Goal: Find specific page/section: Find specific page/section

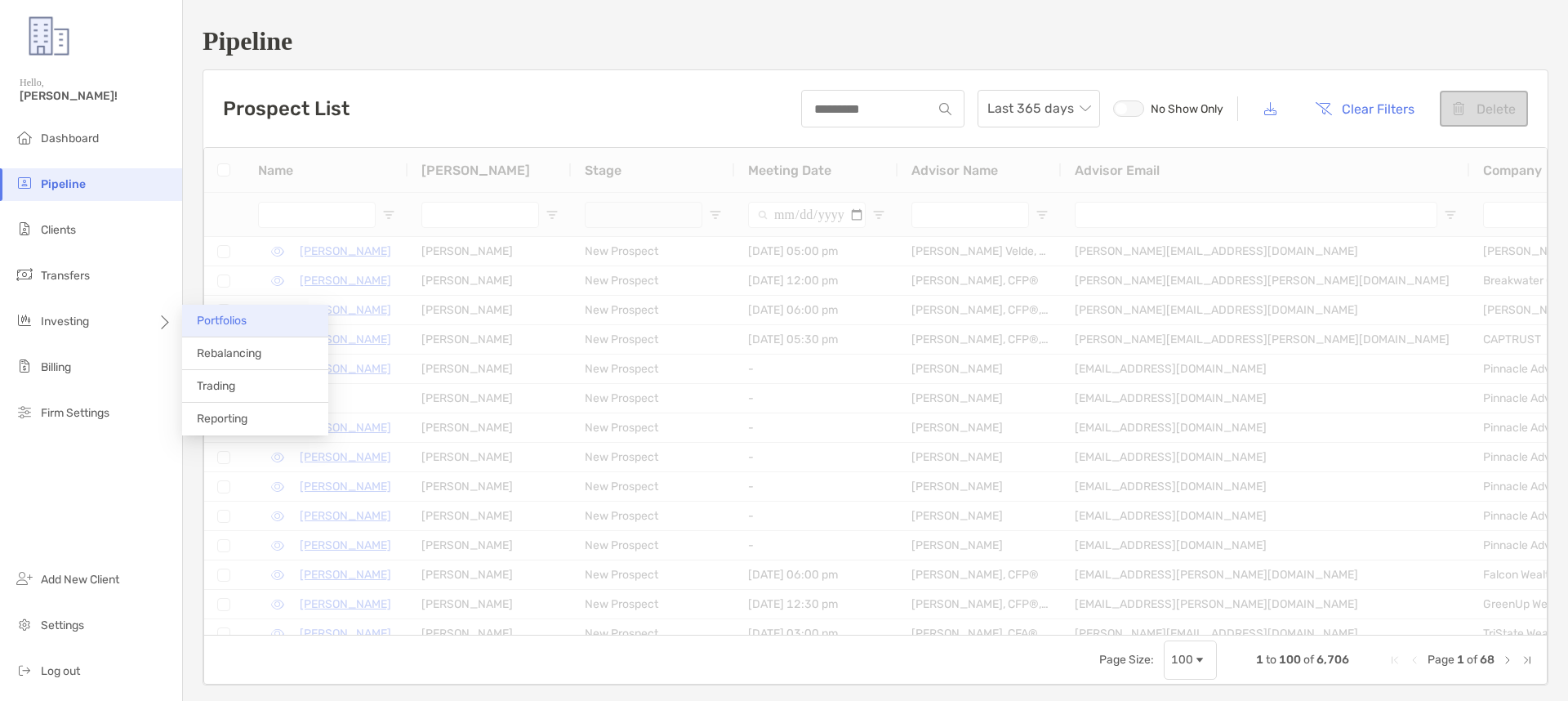
click at [238, 321] on span "Portfolios" at bounding box center [221, 320] width 50 height 14
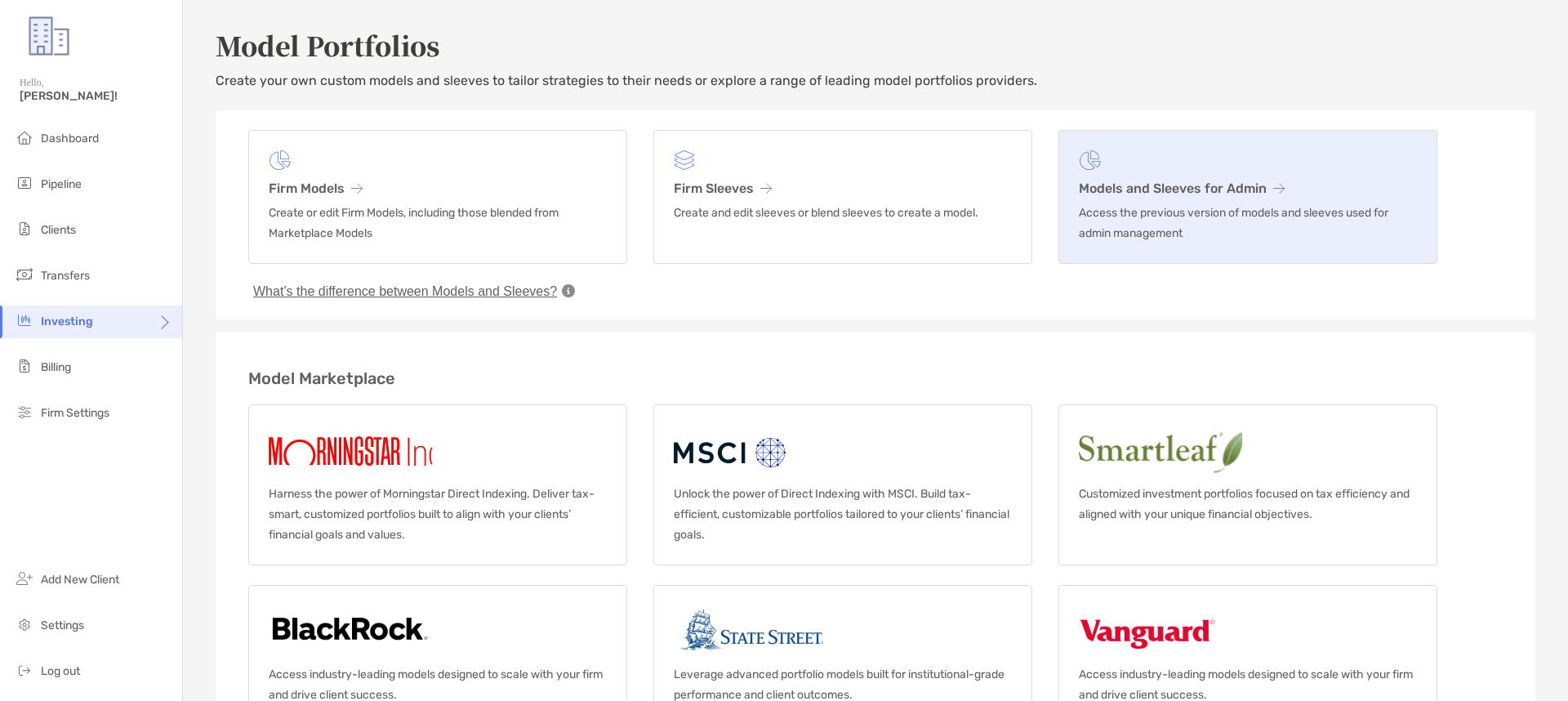
click at [1130, 204] on p "Access the previous version of models and sleeves used for admin management" at bounding box center [1247, 223] width 338 height 41
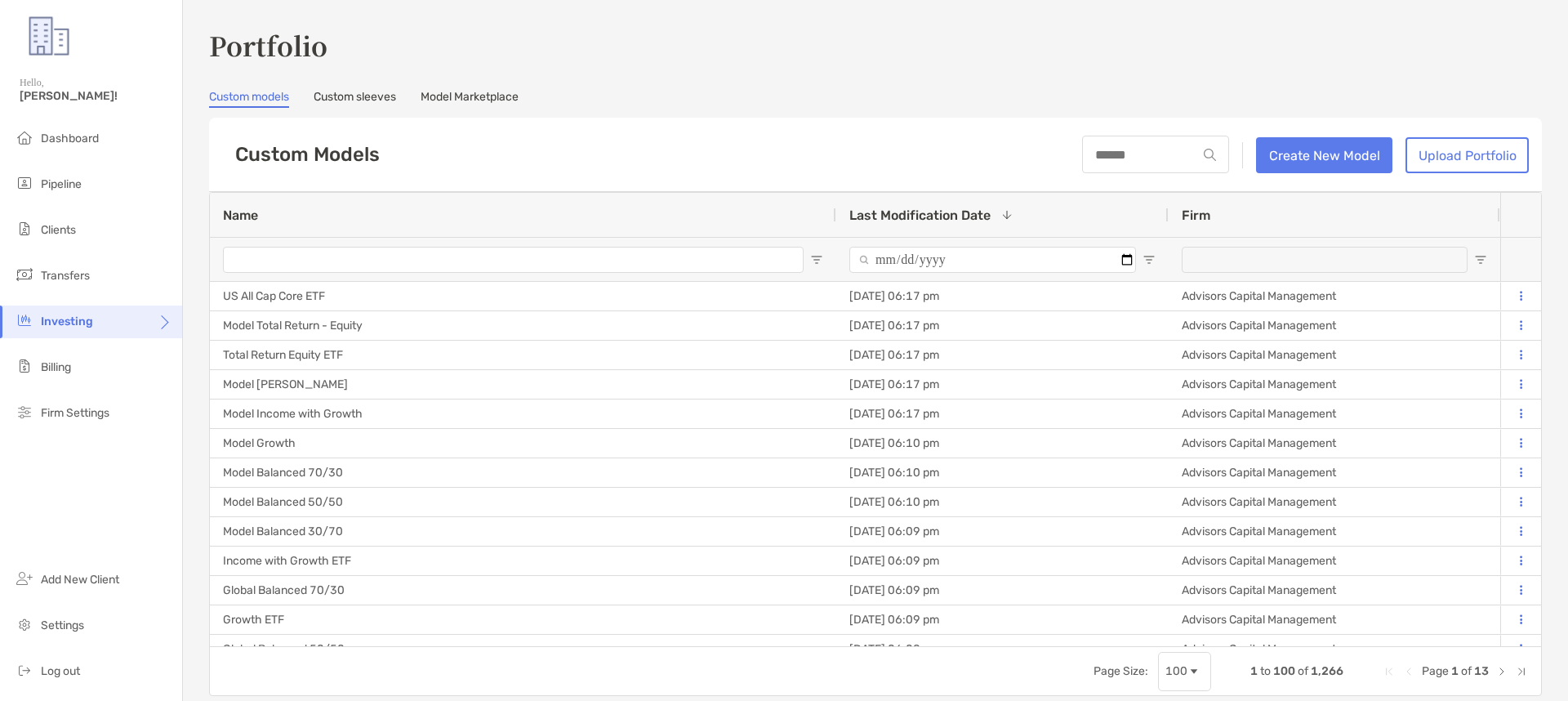
click at [432, 96] on link "Model Marketplace" at bounding box center [470, 99] width 98 height 18
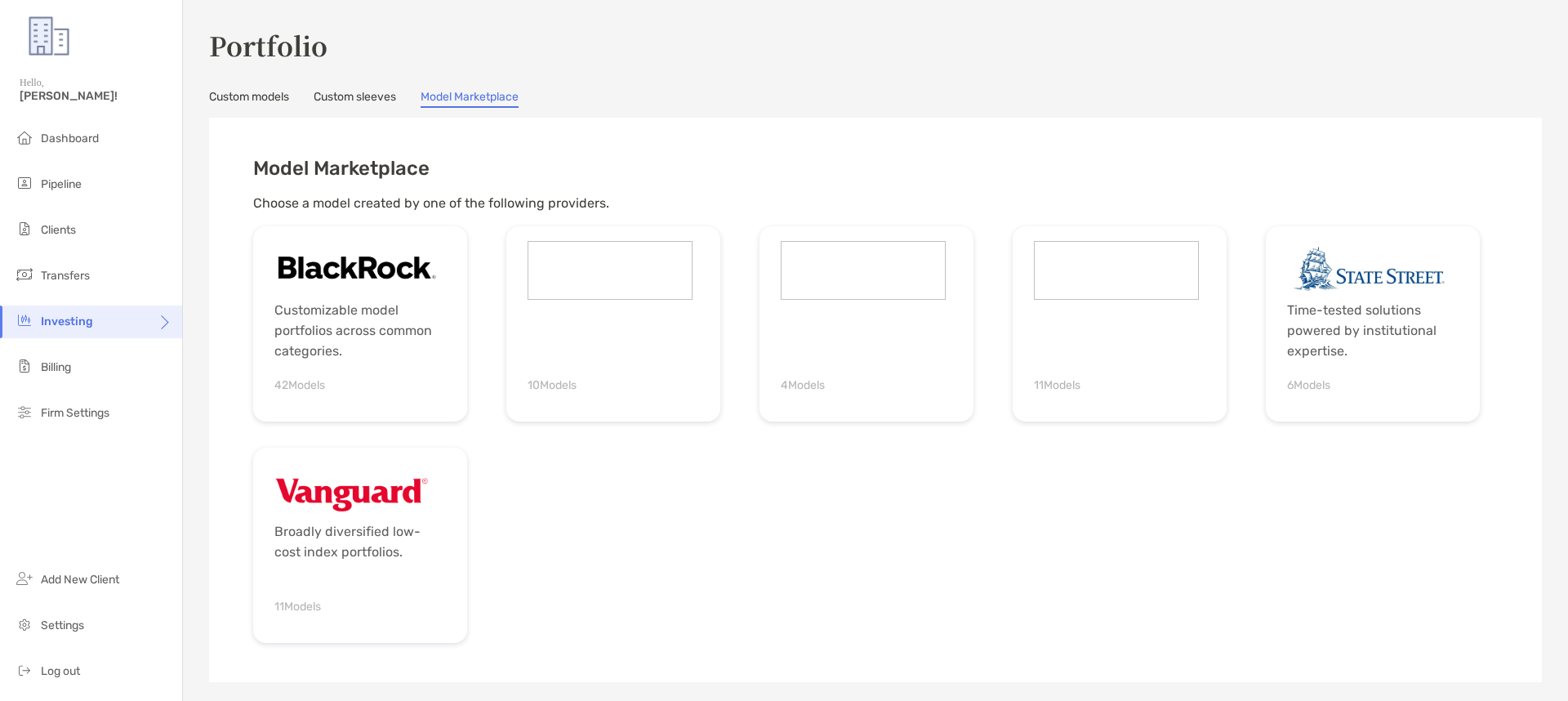
click at [273, 99] on link "Custom models" at bounding box center [250, 99] width 80 height 18
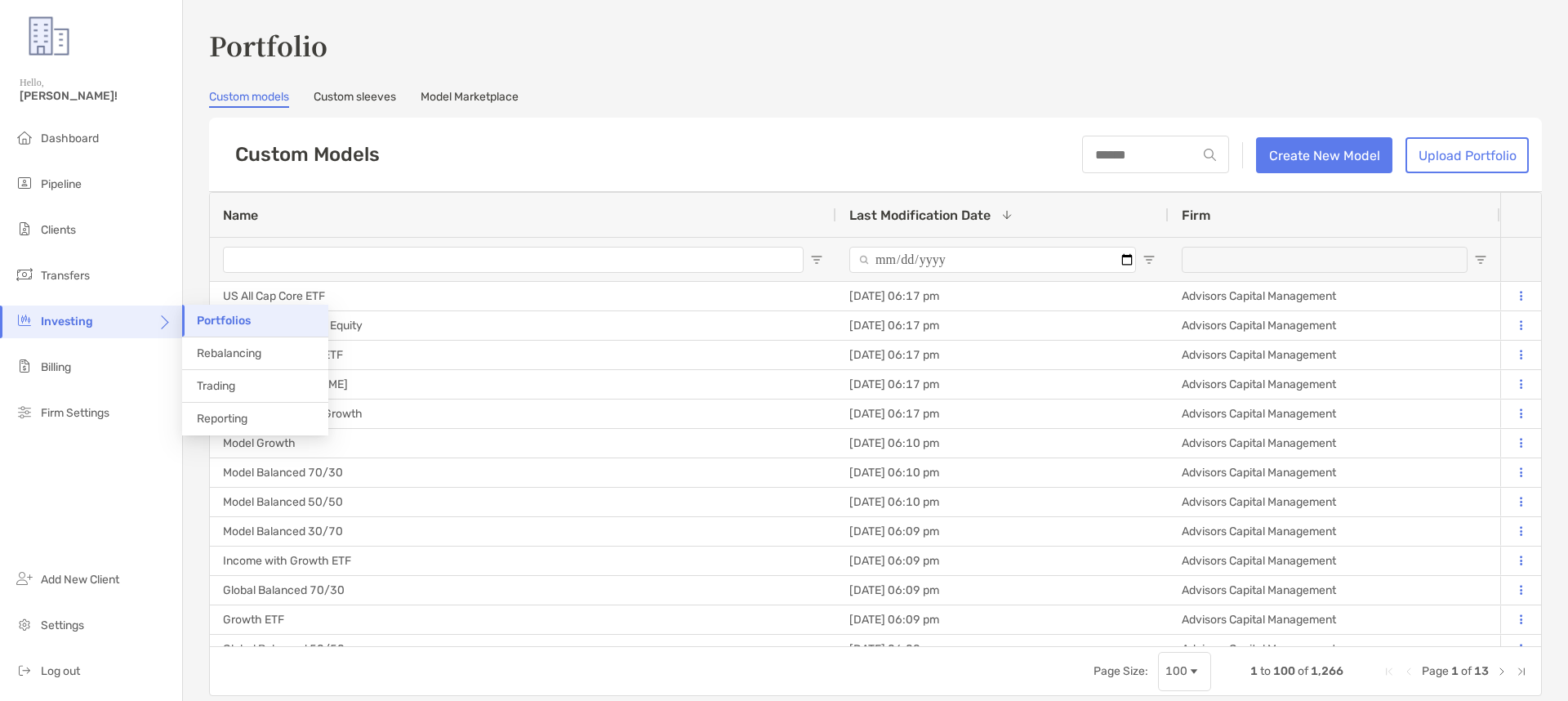
click at [250, 322] on span "Portfolios" at bounding box center [223, 320] width 54 height 14
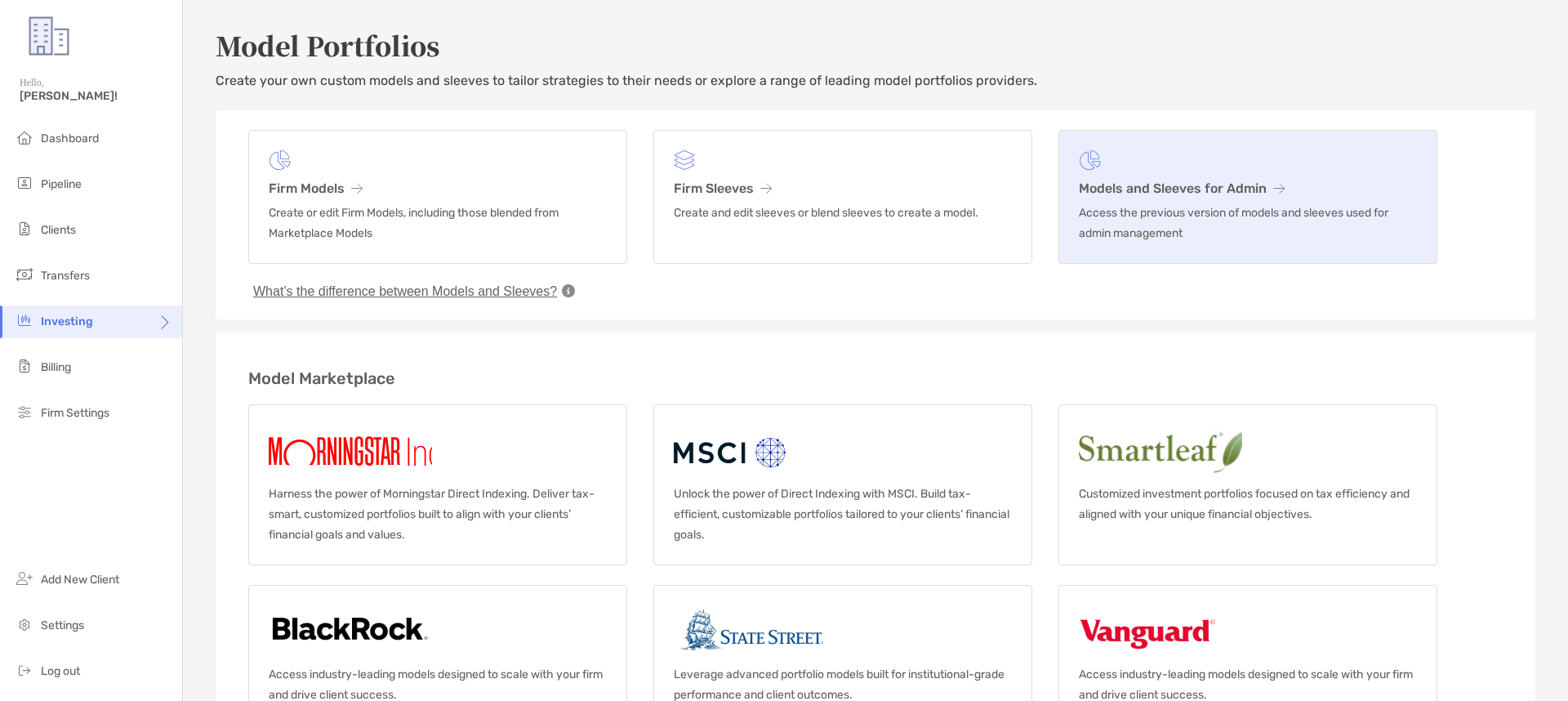
click at [1113, 212] on p "Access the previous version of models and sleeves used for admin management" at bounding box center [1247, 223] width 338 height 41
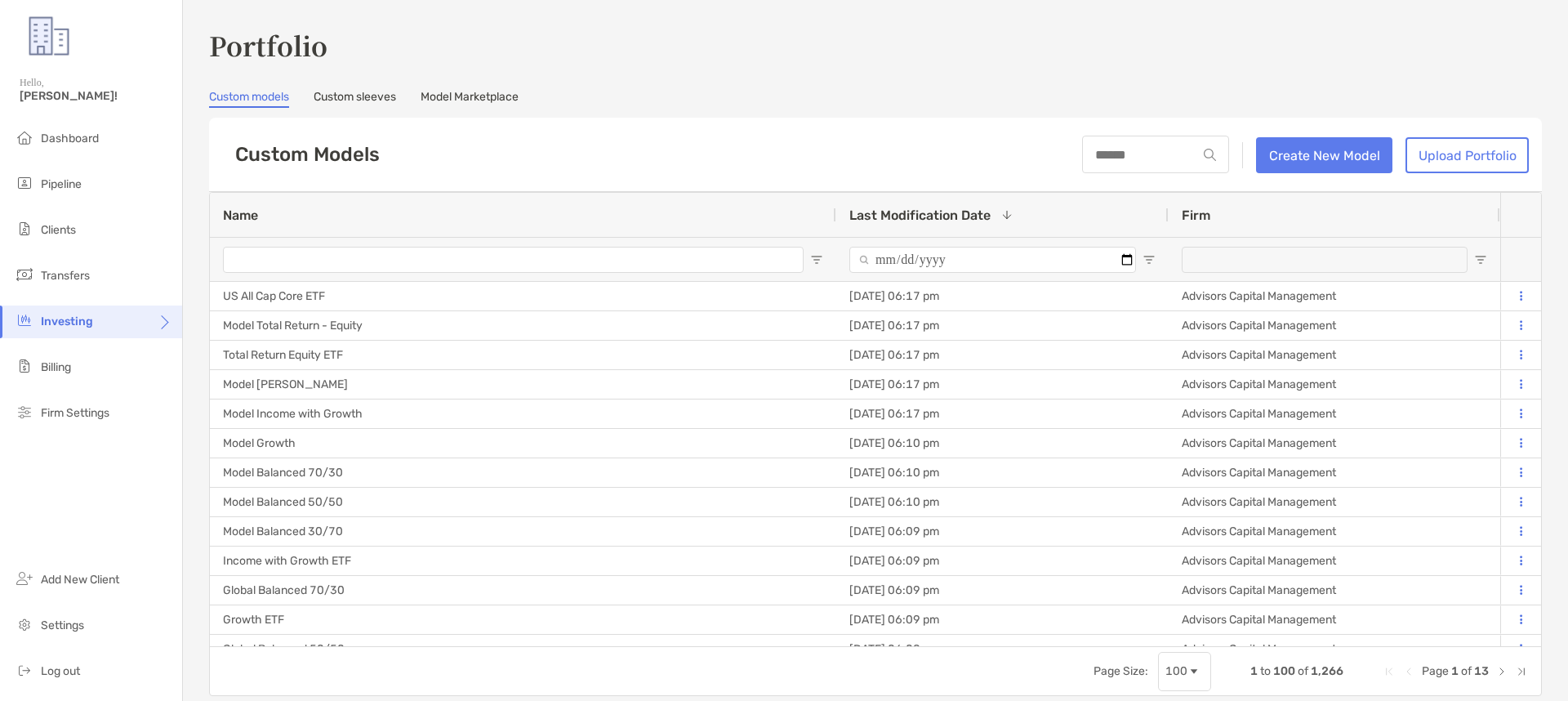
click at [432, 208] on div "Name" at bounding box center [523, 214] width 600 height 44
click at [423, 259] on input "Name Filter Input" at bounding box center [513, 259] width 580 height 26
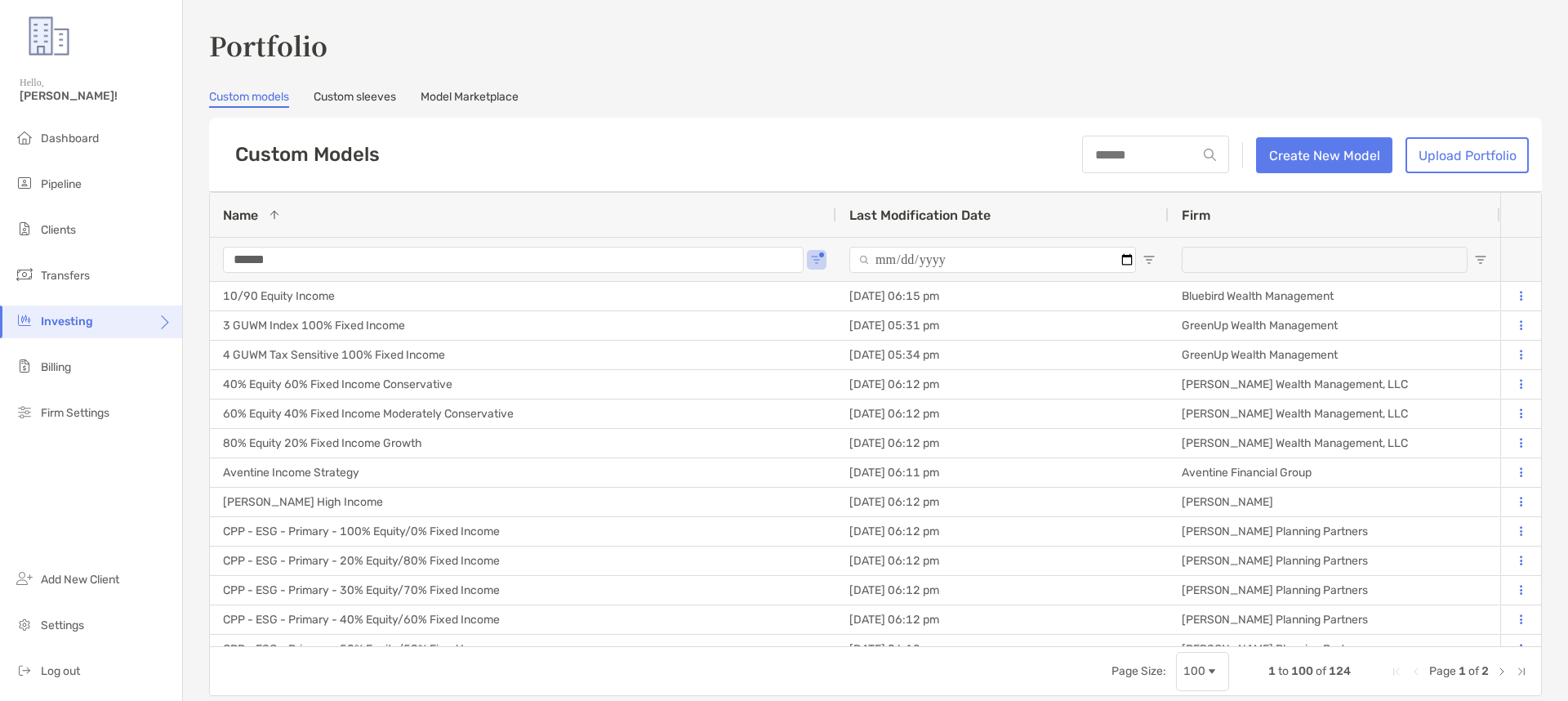
type input "******"
click at [521, 141] on div "Custom Models Create New Model Upload Portfolio" at bounding box center [876, 155] width 1333 height 74
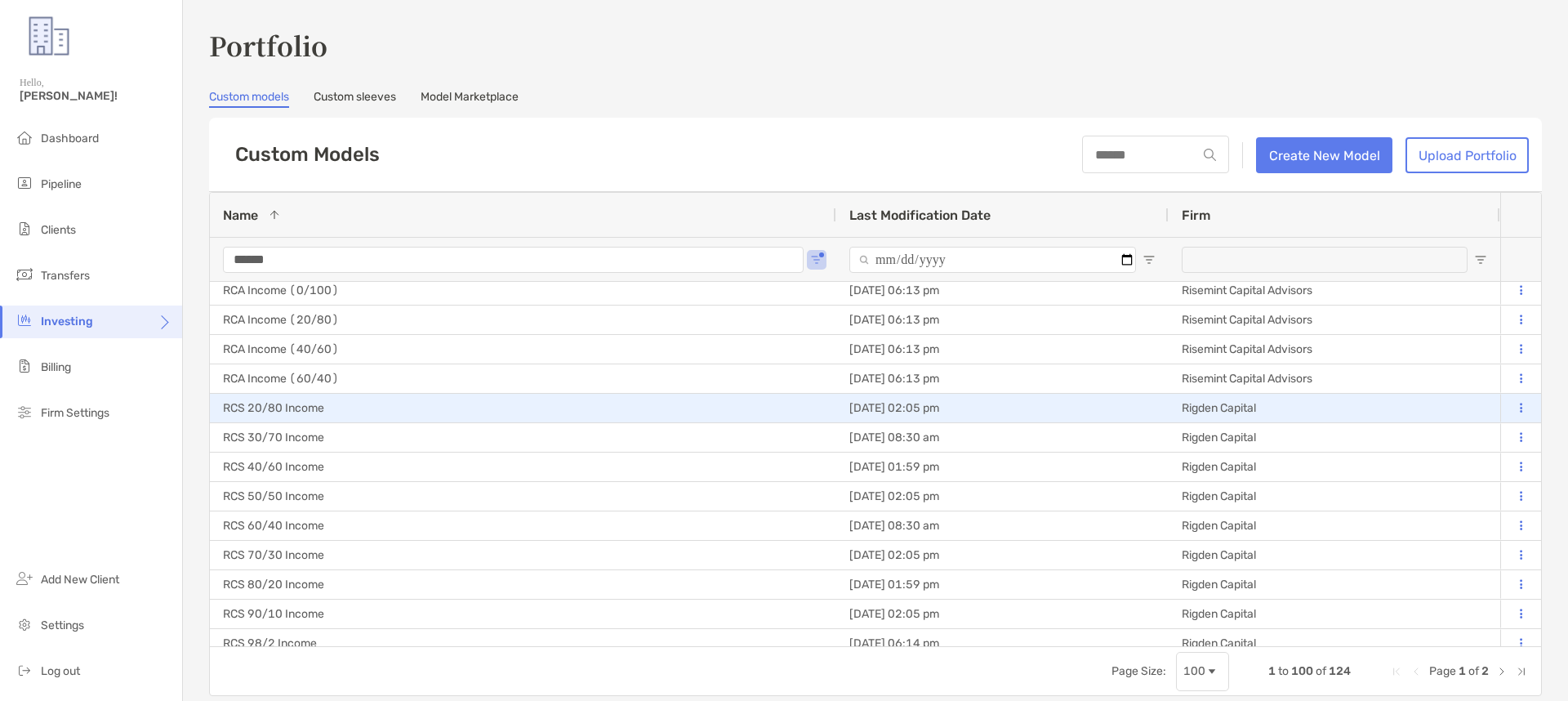
scroll to position [2577, 0]
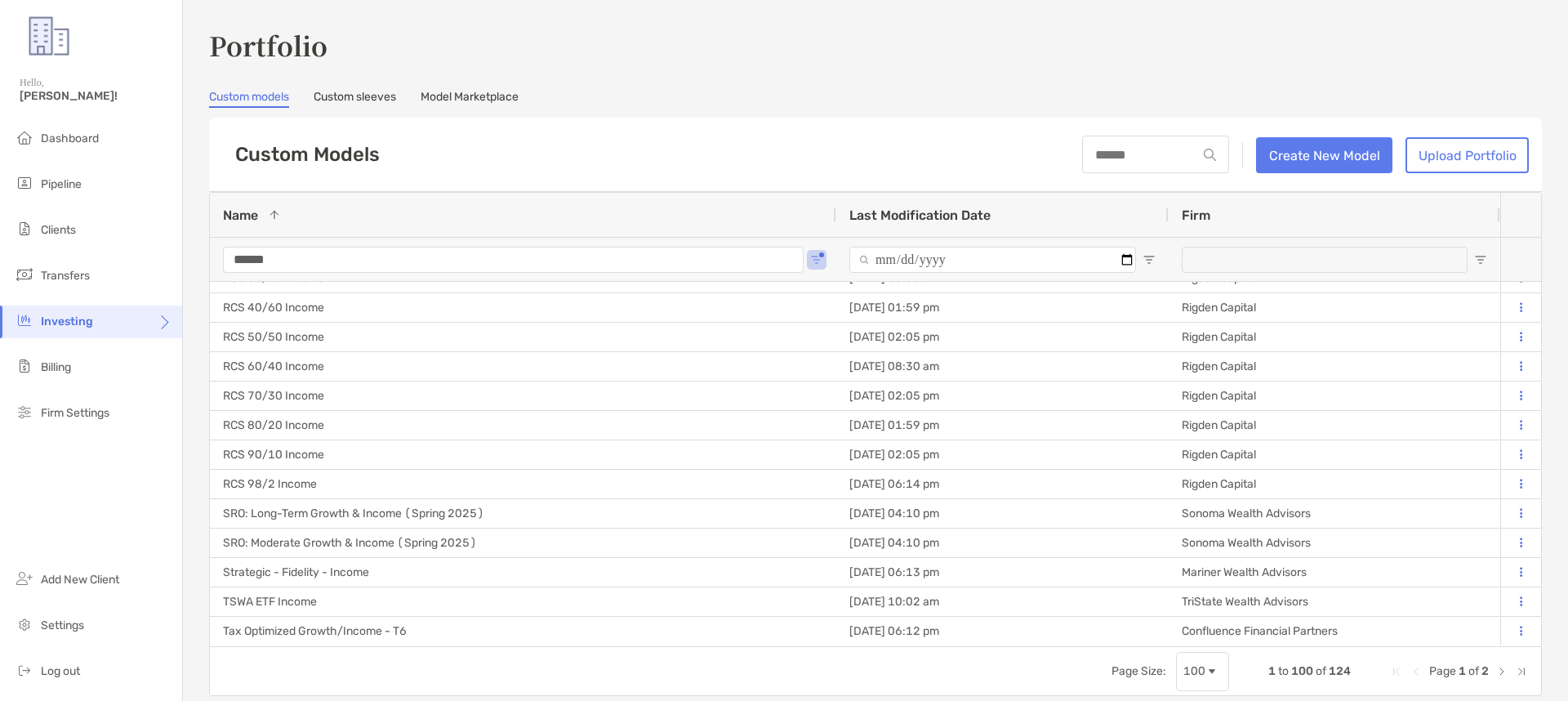
click at [501, 141] on div "Custom Models Create New Model Upload Portfolio" at bounding box center [876, 155] width 1333 height 74
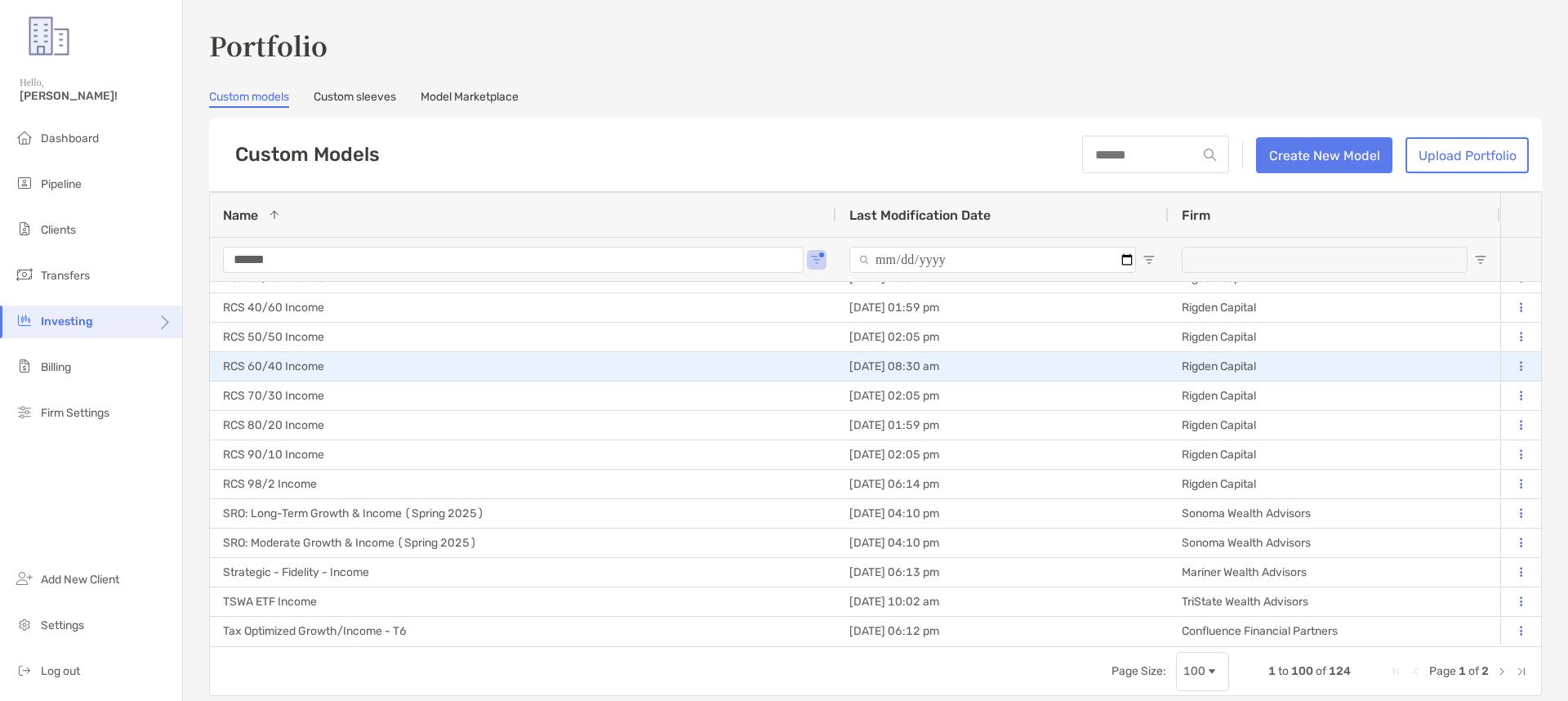
scroll to position [2524, 0]
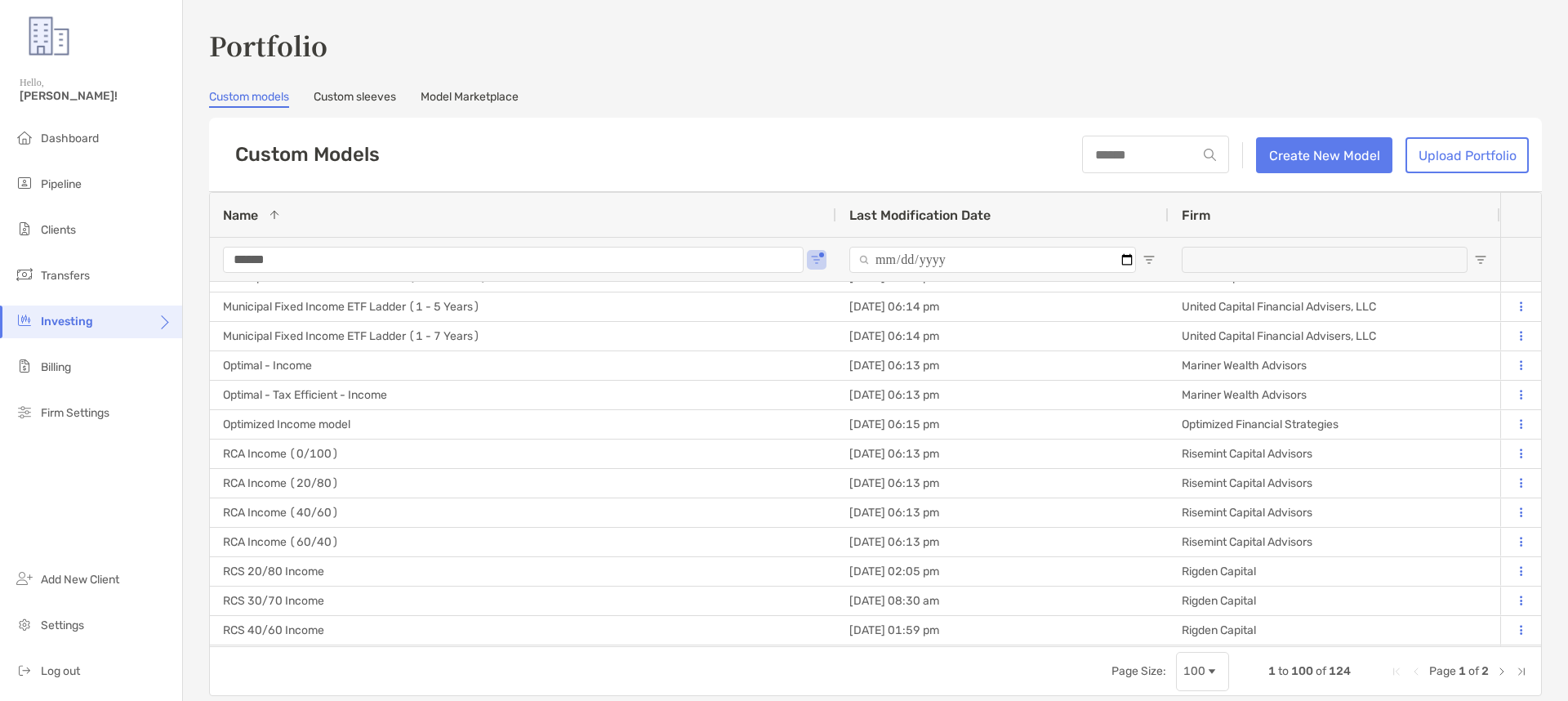
click at [576, 60] on h3 "Portfolio" at bounding box center [876, 45] width 1333 height 37
click at [444, 95] on link "Model Marketplace" at bounding box center [470, 99] width 98 height 18
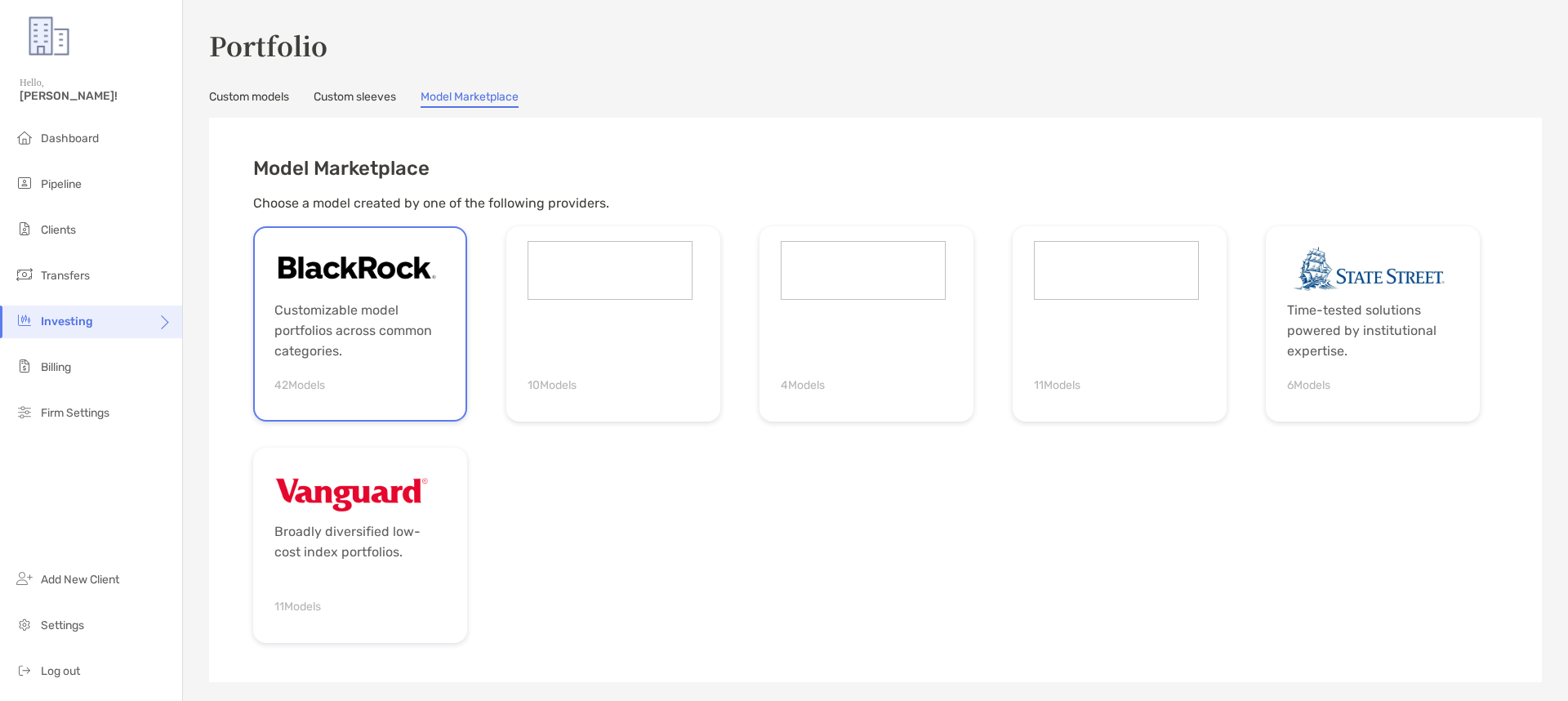
drag, startPoint x: 358, startPoint y: 324, endPoint x: 377, endPoint y: 321, distance: 19.2
click at [358, 324] on p "Customizable model portfolios across common categories." at bounding box center [356, 330] width 165 height 62
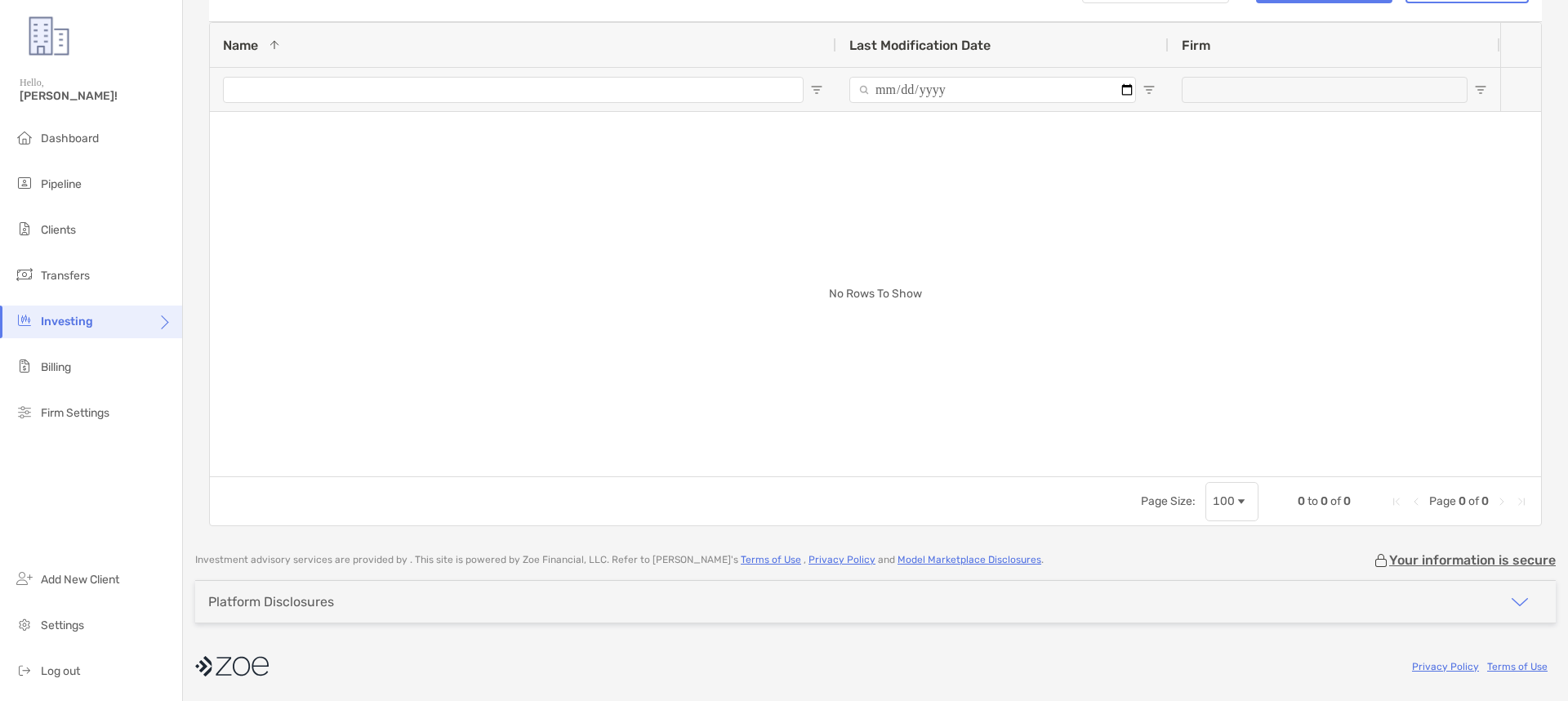
type input "******"
